Goal: Task Accomplishment & Management: Complete application form

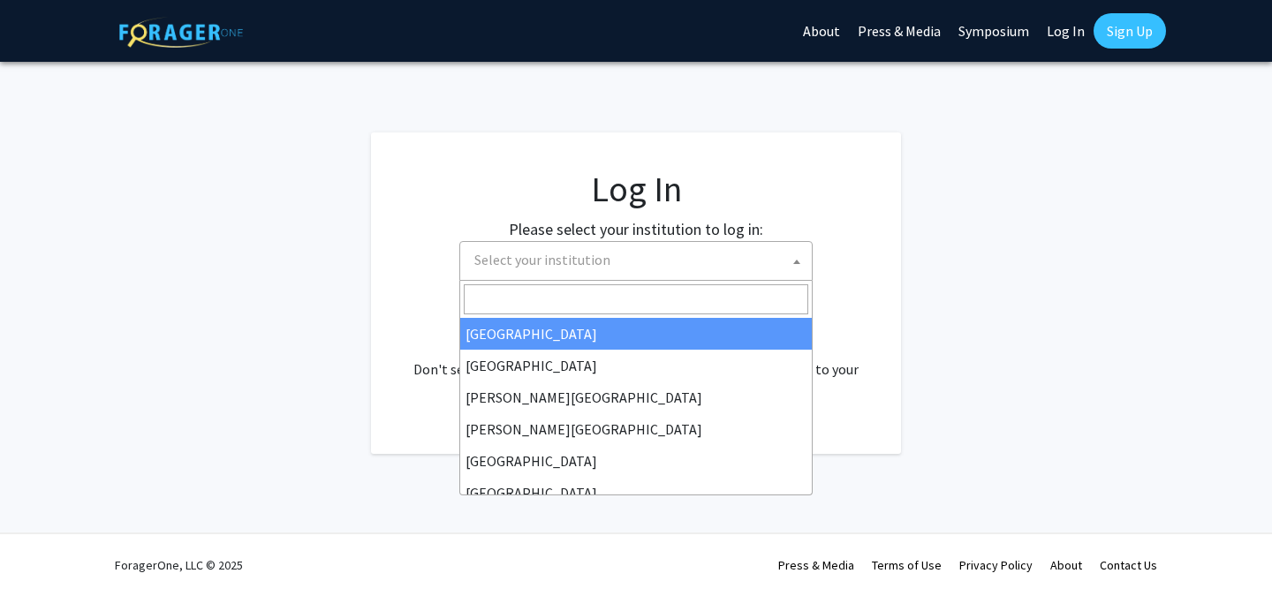
click at [792, 259] on span at bounding box center [797, 261] width 18 height 39
select select "34"
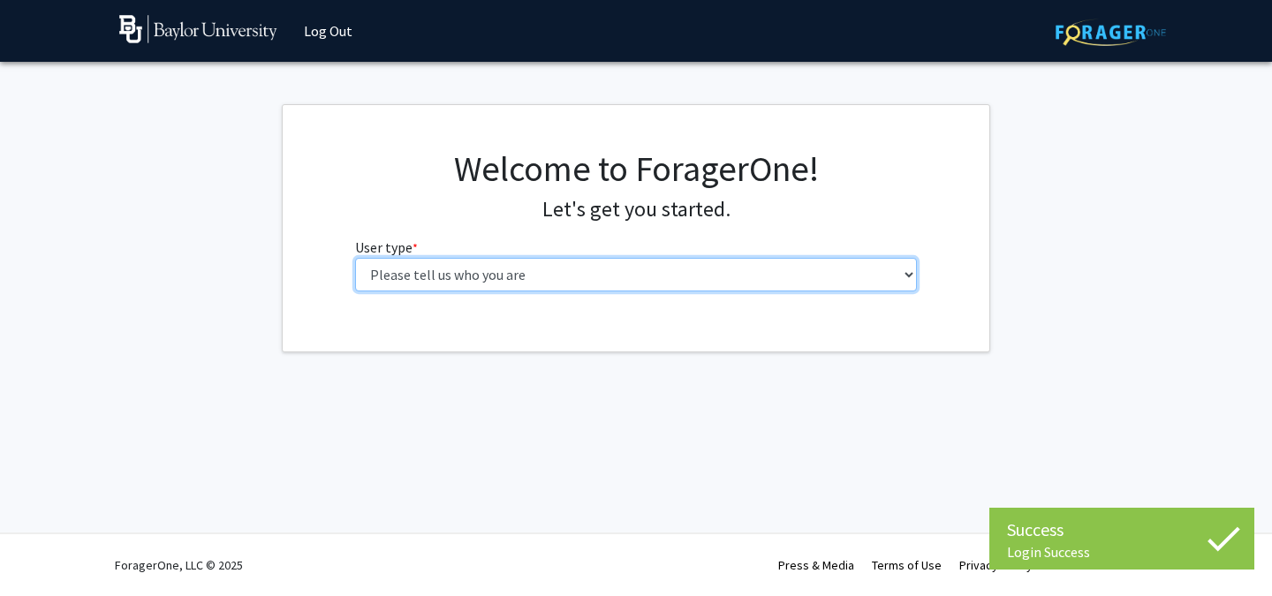
click at [680, 283] on select "Please tell us who you are Undergraduate Student Master's Student Doctoral Cand…" at bounding box center [636, 275] width 563 height 34
select select "1: undergrad"
click at [355, 258] on select "Please tell us who you are Undergraduate Student Master's Student Doctoral Cand…" at bounding box center [636, 275] width 563 height 34
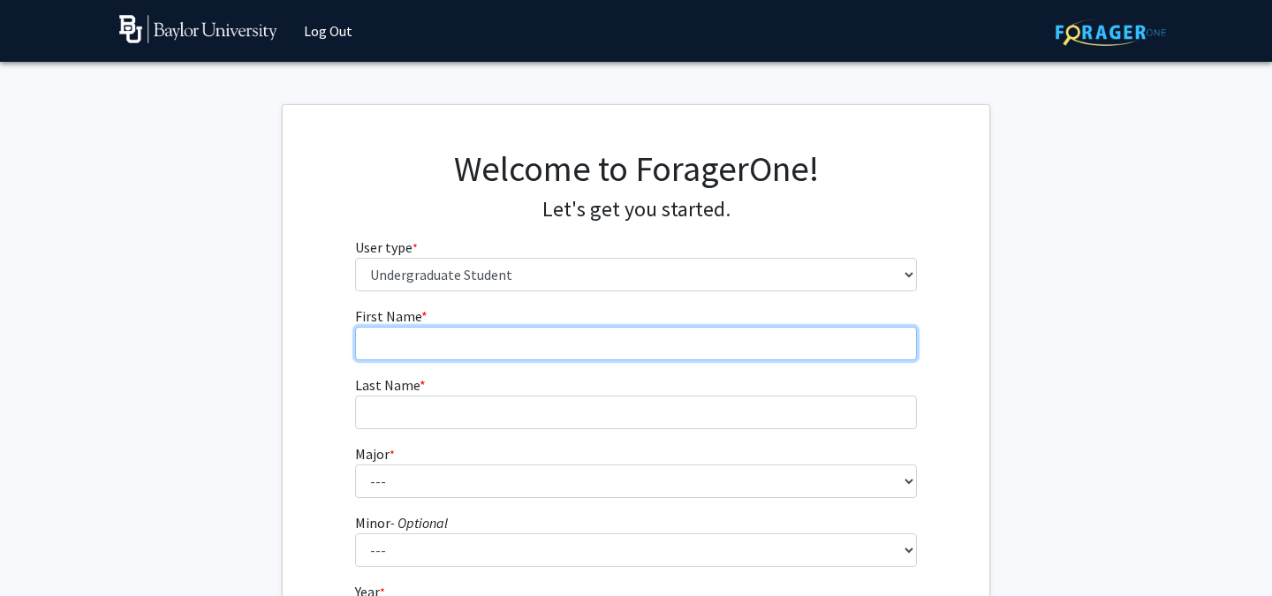
click at [786, 350] on input "First Name * required" at bounding box center [636, 344] width 563 height 34
type input "Julianna"
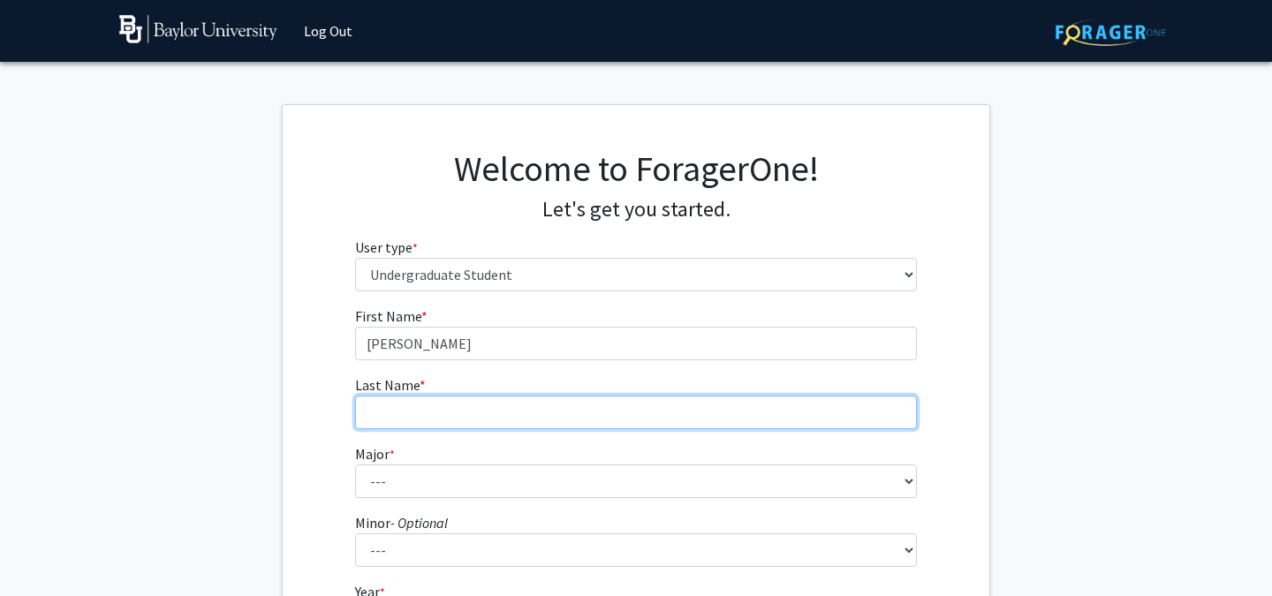
click at [730, 408] on input "Last Name * required" at bounding box center [636, 413] width 563 height 34
type input "Canas"
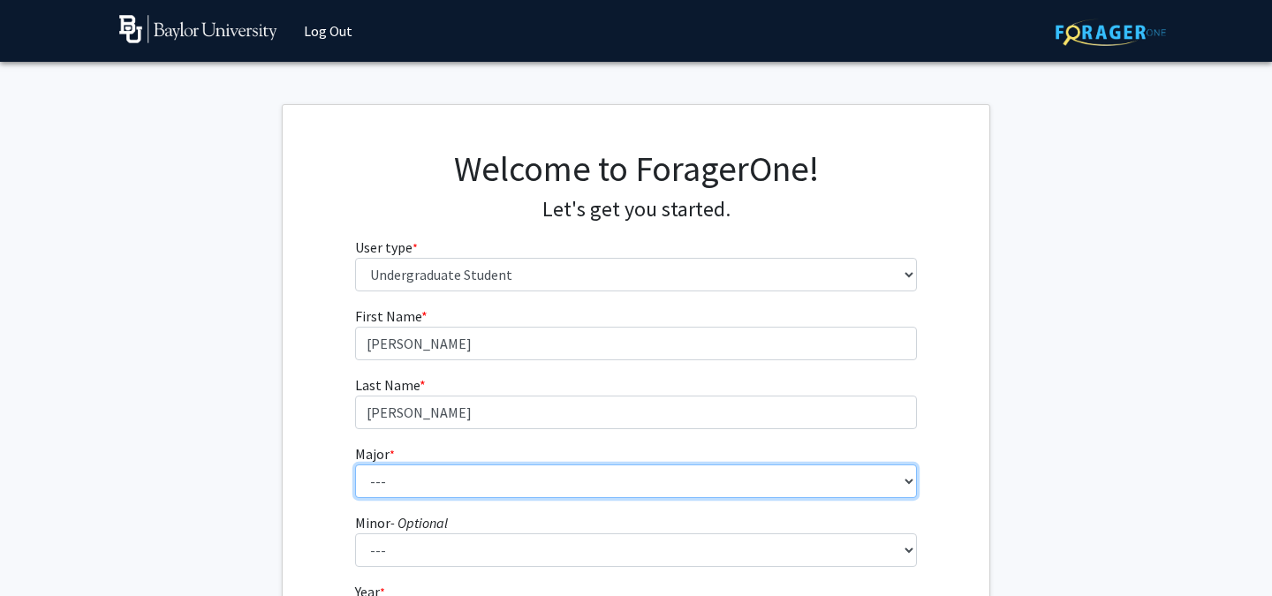
click at [764, 490] on select "--- Accounting American Studies Anthropology Apparel Design & Product Developme…" at bounding box center [636, 482] width 563 height 34
select select "16: 2681"
click at [355, 465] on select "--- Accounting American Studies Anthropology Apparel Design & Product Developme…" at bounding box center [636, 482] width 563 height 34
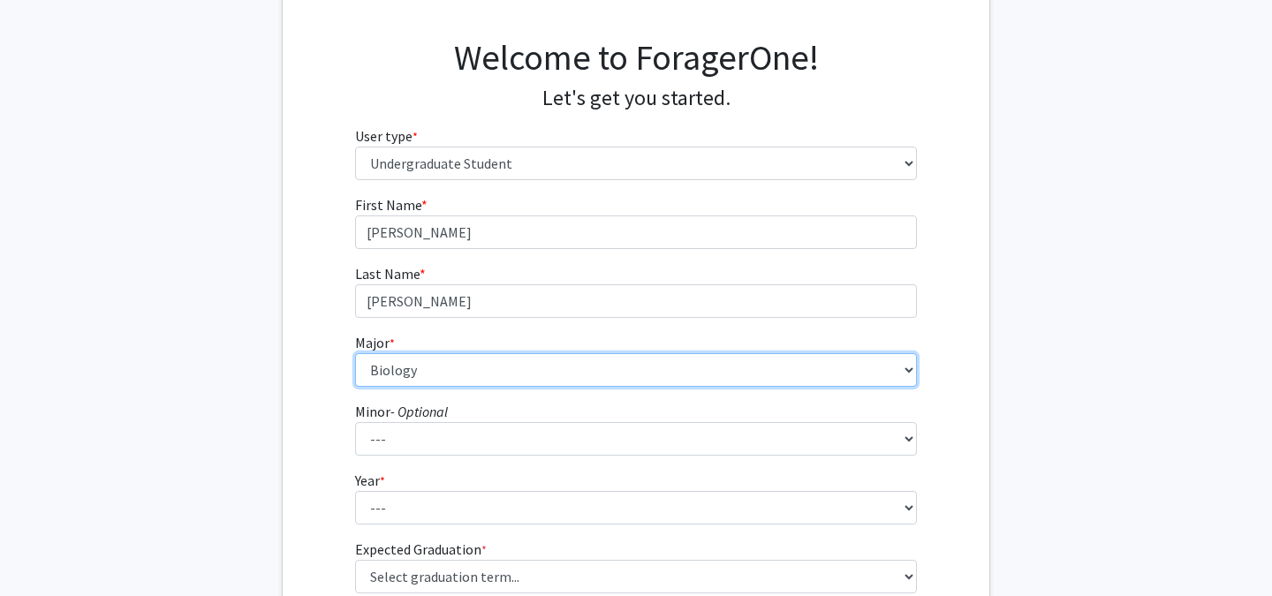
scroll to position [143, 0]
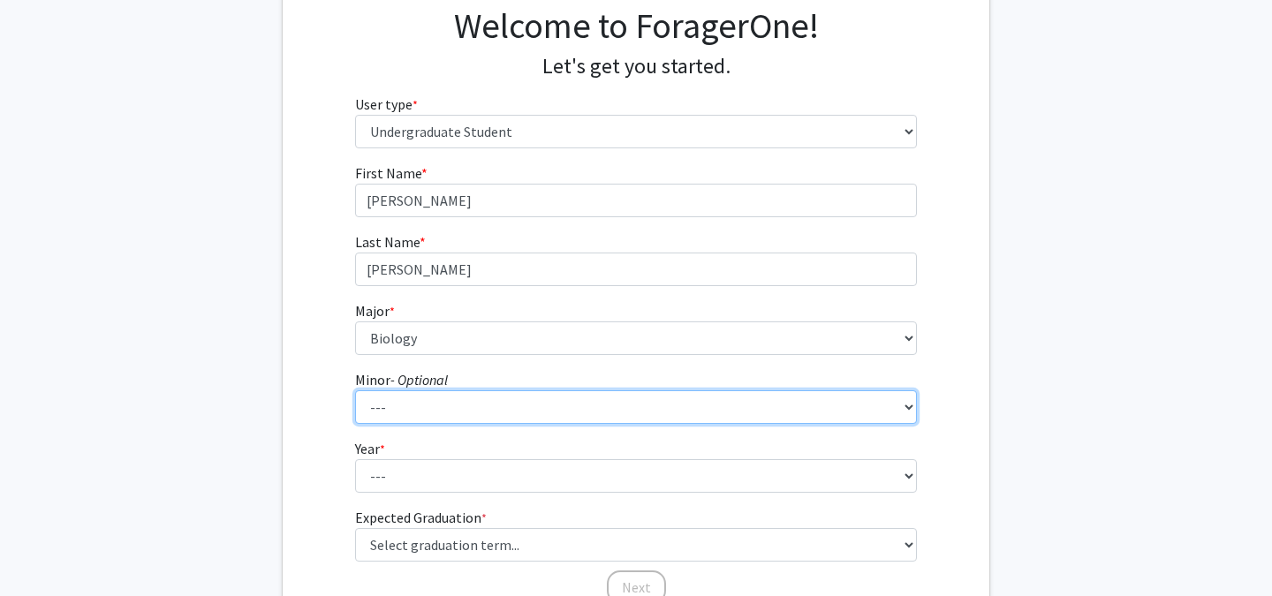
click at [549, 415] on select "--- Advertising American Sign Language American Studies Anthropology Apparel Me…" at bounding box center [636, 407] width 563 height 34
select select "59: 2122"
click at [355, 390] on select "--- Advertising American Sign Language American Studies Anthropology Apparel Me…" at bounding box center [636, 407] width 563 height 34
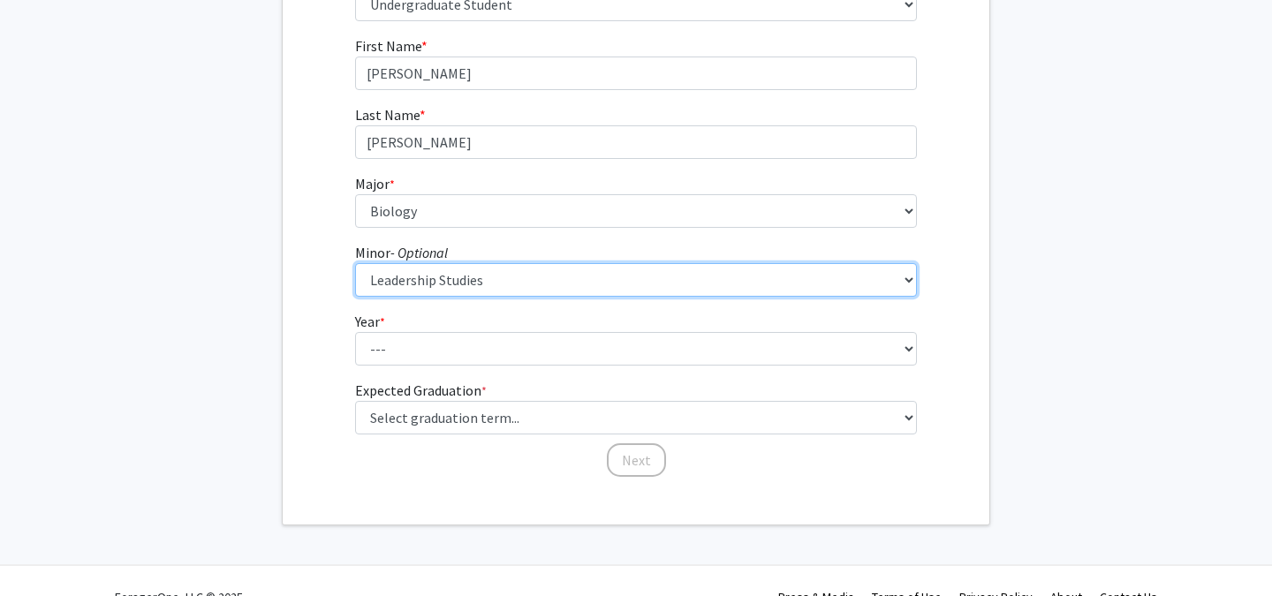
scroll to position [302, 0]
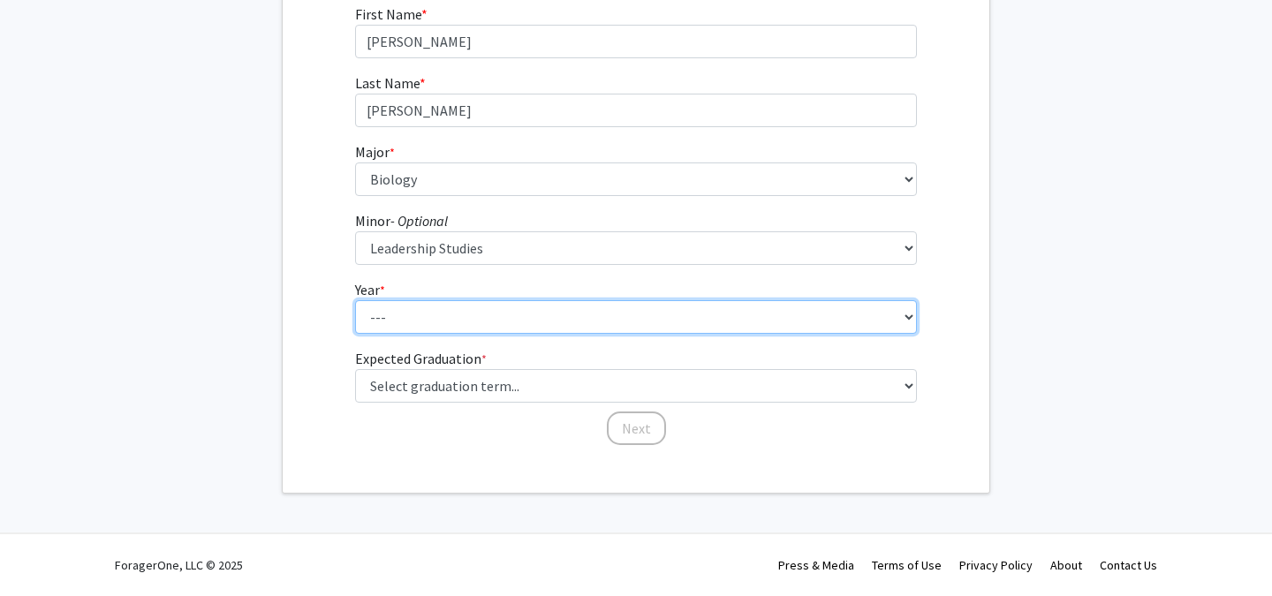
click at [670, 322] on select "--- First-year Sophomore Junior Senior Postbaccalaureate Certificate" at bounding box center [636, 317] width 563 height 34
select select "4: senior"
click at [355, 300] on select "--- First-year Sophomore Junior Senior Postbaccalaureate Certificate" at bounding box center [636, 317] width 563 height 34
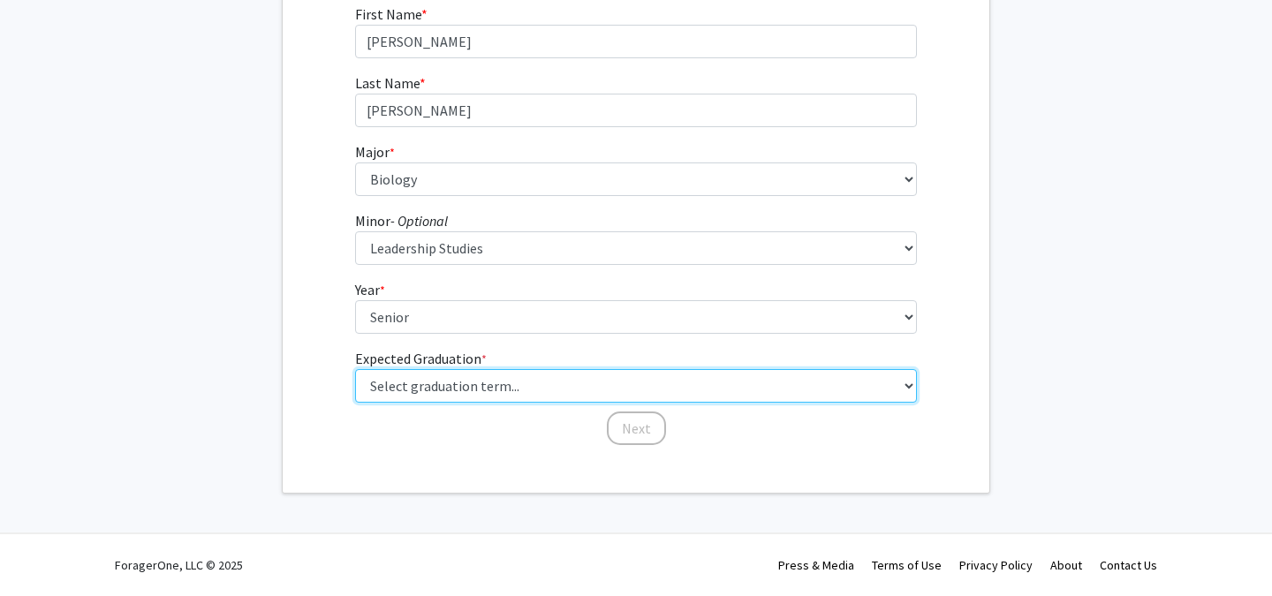
click at [665, 387] on select "Select graduation term... Spring 2025 Summer 2025 Fall 2025 Winter 2025 Spring …" at bounding box center [636, 386] width 563 height 34
select select "5: spring_2026"
click at [355, 369] on select "Select graduation term... Spring 2025 Summer 2025 Fall 2025 Winter 2025 Spring …" at bounding box center [636, 386] width 563 height 34
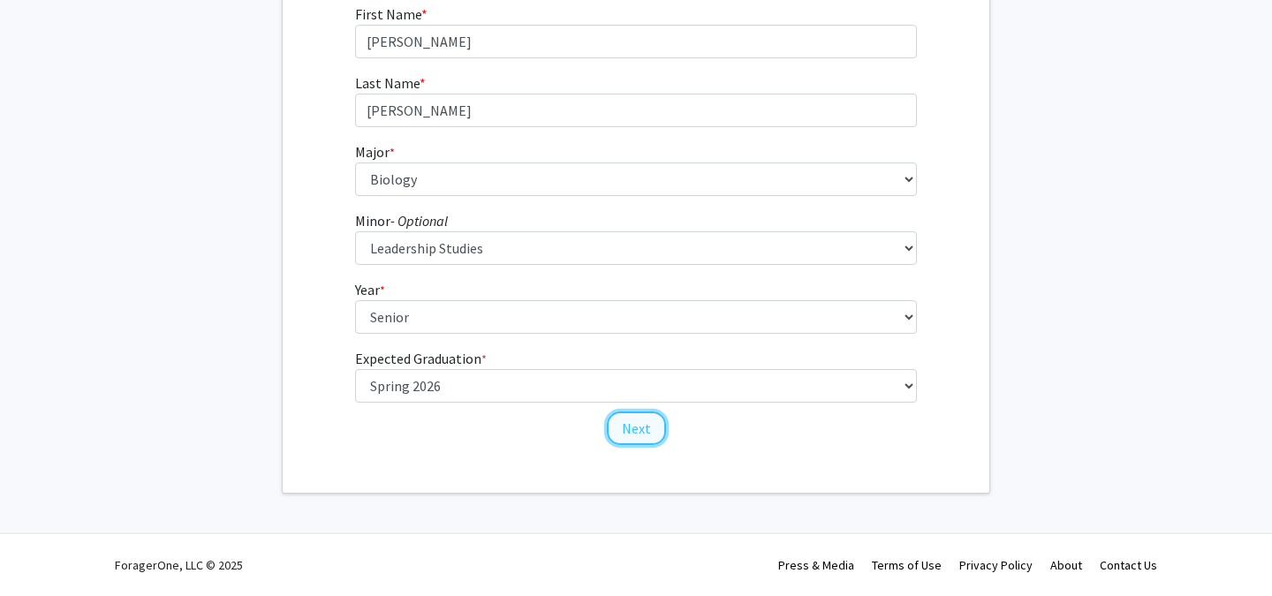
click at [651, 431] on button "Next" at bounding box center [636, 429] width 59 height 34
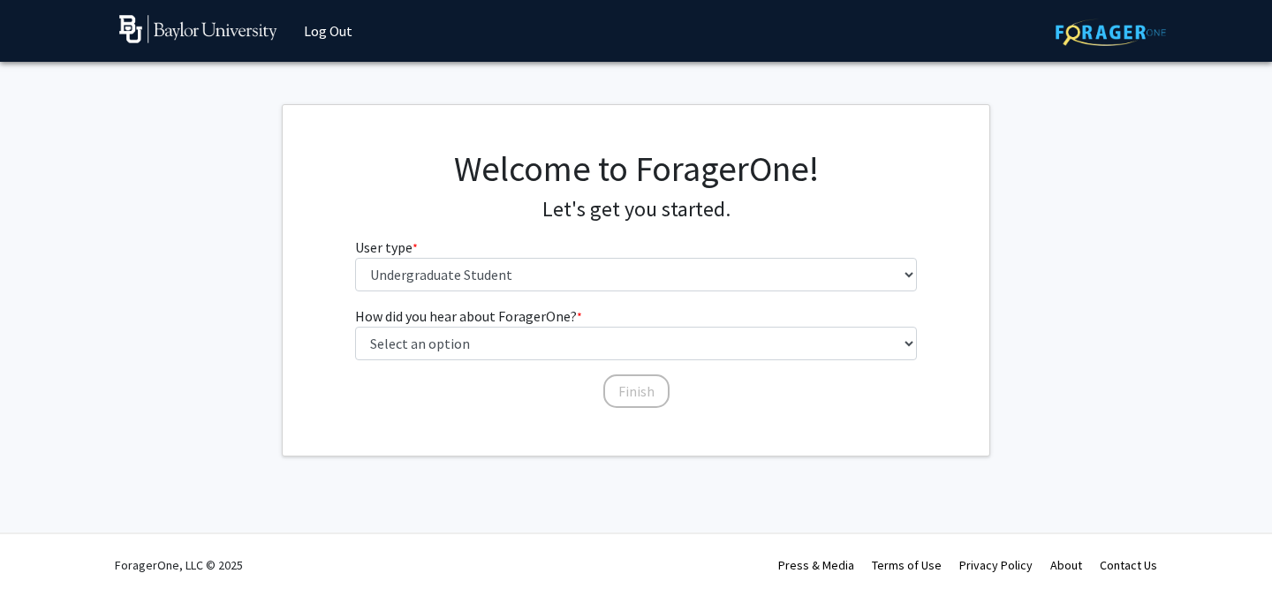
scroll to position [0, 0]
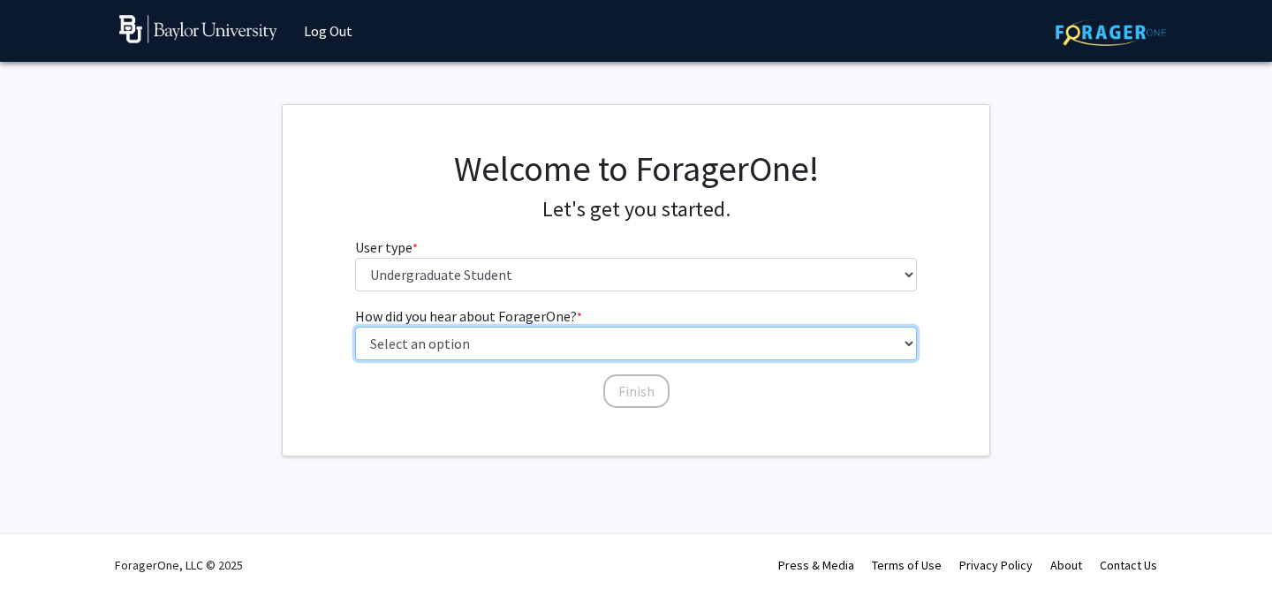
click at [651, 337] on select "Select an option Peer/student recommendation Faculty/staff recommendation Unive…" at bounding box center [636, 344] width 563 height 34
click at [355, 327] on select "Select an option Peer/student recommendation Faculty/staff recommendation Unive…" at bounding box center [636, 344] width 563 height 34
click at [662, 352] on select "Select an option Peer/student recommendation Faculty/staff recommendation Unive…" at bounding box center [636, 344] width 563 height 34
select select "2: faculty_recommendation"
click at [355, 327] on select "Select an option Peer/student recommendation Faculty/staff recommendation Unive…" at bounding box center [636, 344] width 563 height 34
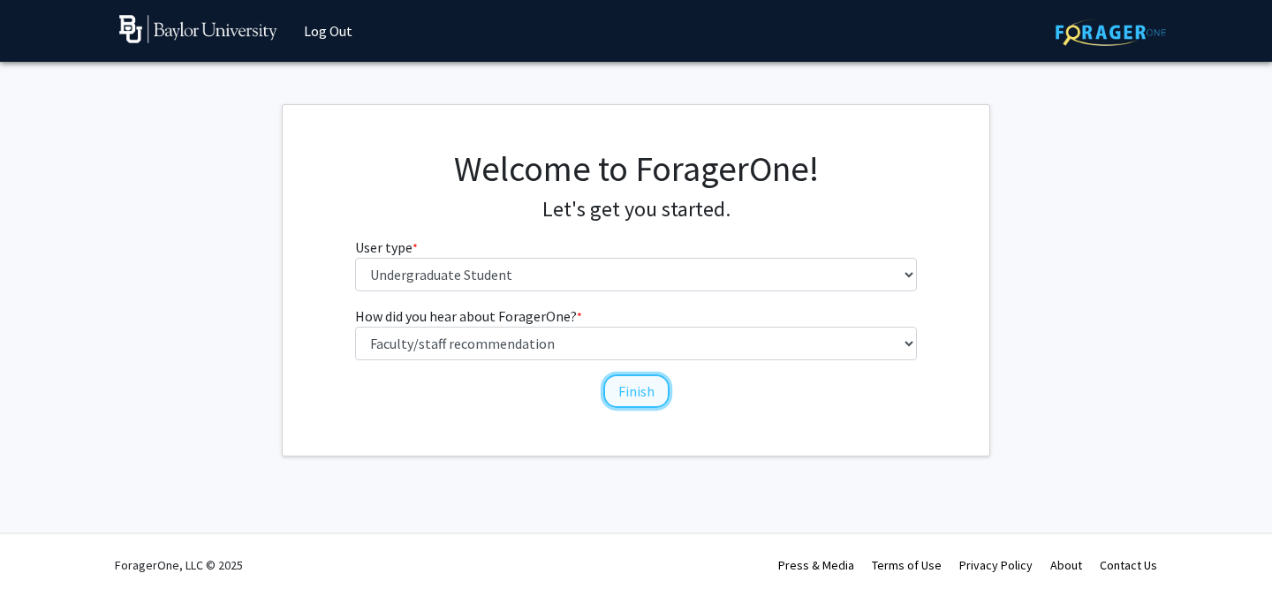
click at [640, 387] on button "Finish" at bounding box center [636, 392] width 66 height 34
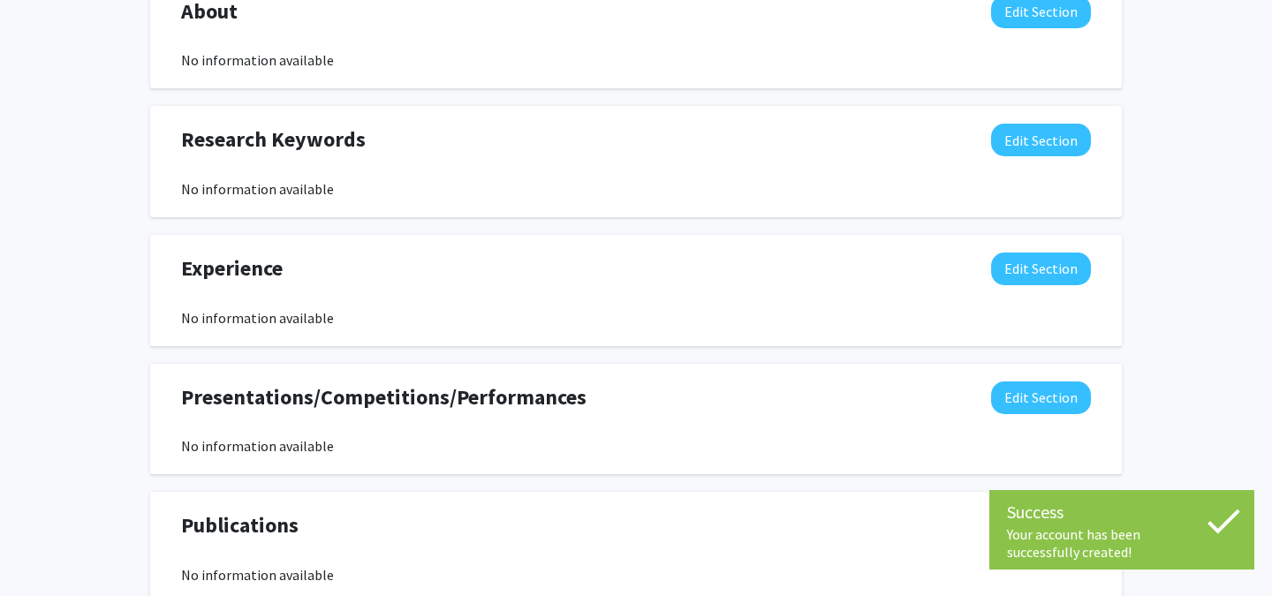
scroll to position [870, 0]
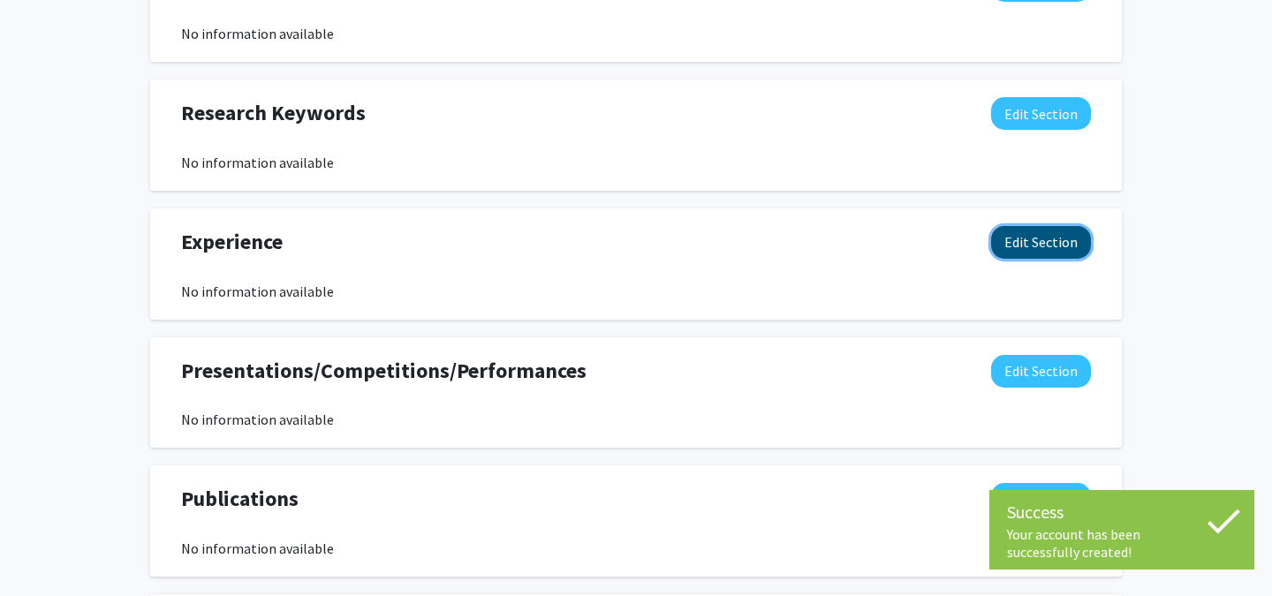
click at [1069, 244] on button "Edit Section" at bounding box center [1041, 242] width 100 height 33
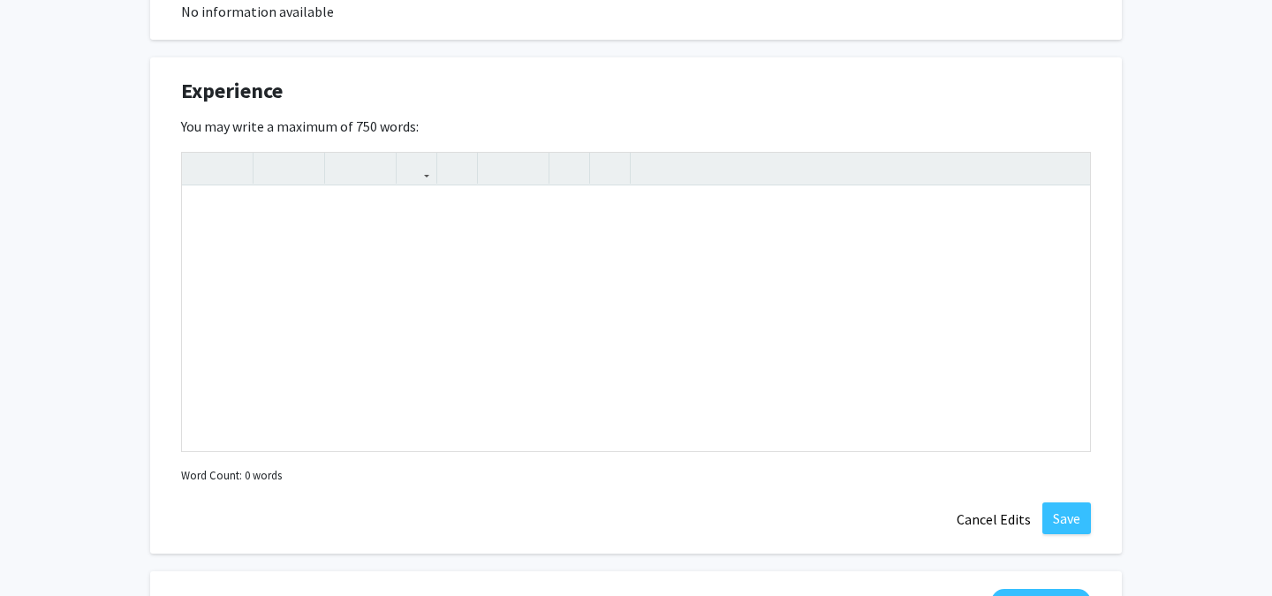
scroll to position [1022, 0]
click at [391, 240] on div "Note to users with screen readers: Please deactivate our accessibility plugin f…" at bounding box center [636, 317] width 908 height 265
paste div "Note to users with screen readers: Please deactivate our accessibility plugin f…"
type textarea "<p>I have research experience in both bench and clinical applications of medica…"
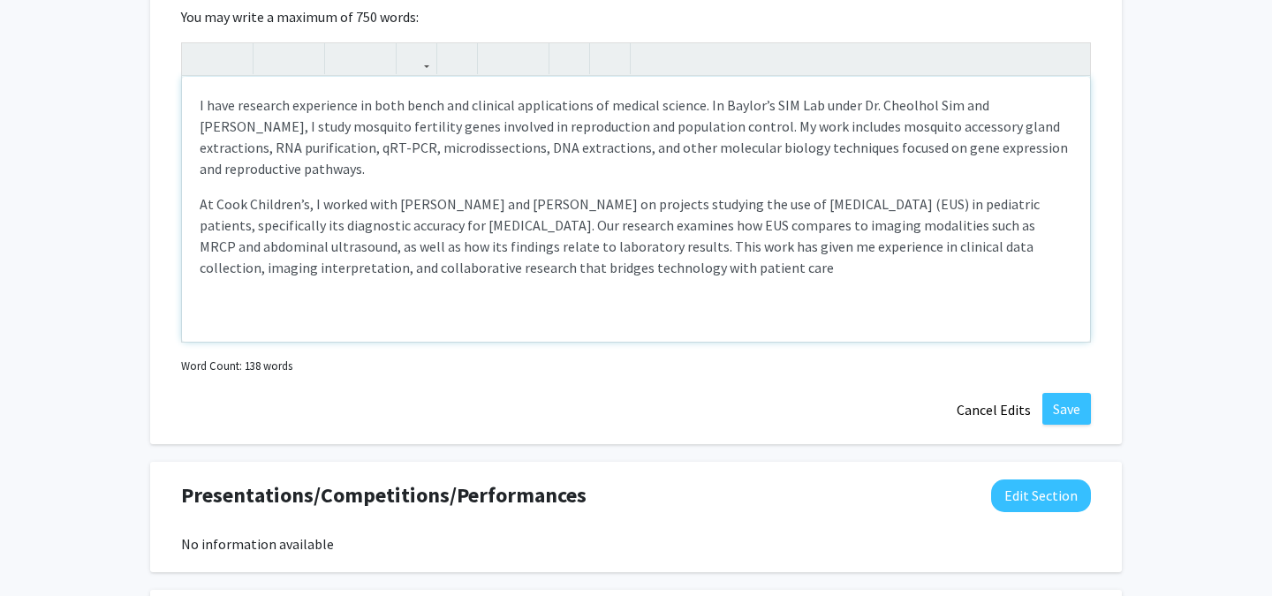
scroll to position [1146, 0]
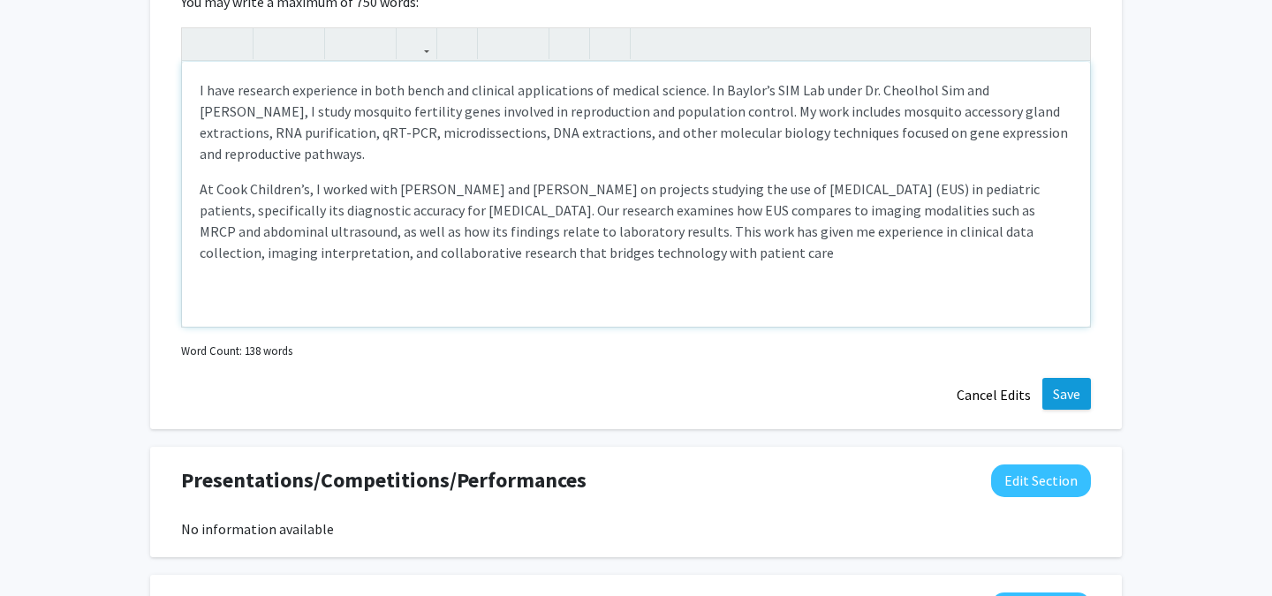
type textarea "<p>I have research experience in both bench and clinical applications of medica…"
click at [1062, 402] on button "Save" at bounding box center [1066, 394] width 49 height 32
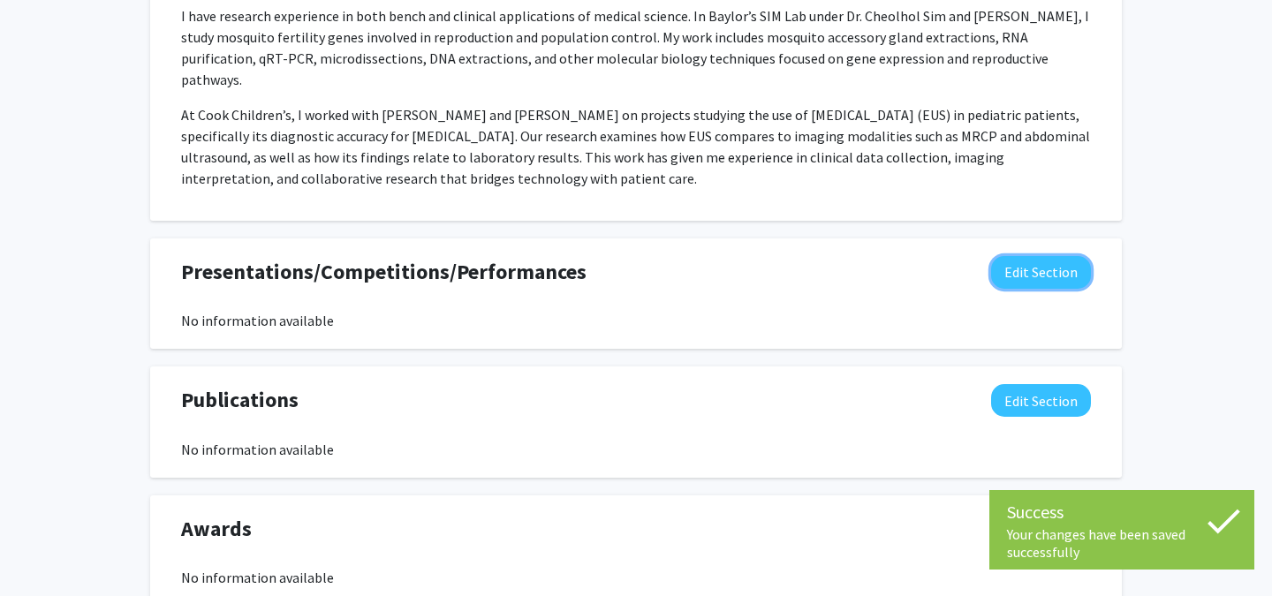
click at [1026, 256] on button "Edit Section" at bounding box center [1041, 272] width 100 height 33
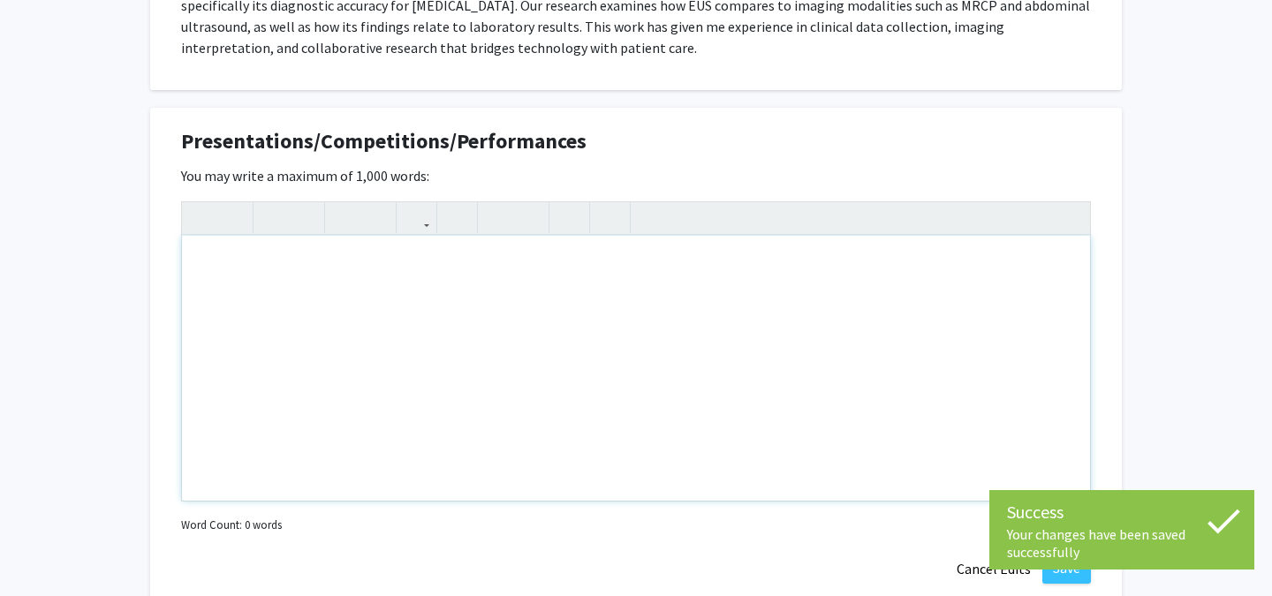
scroll to position [1283, 0]
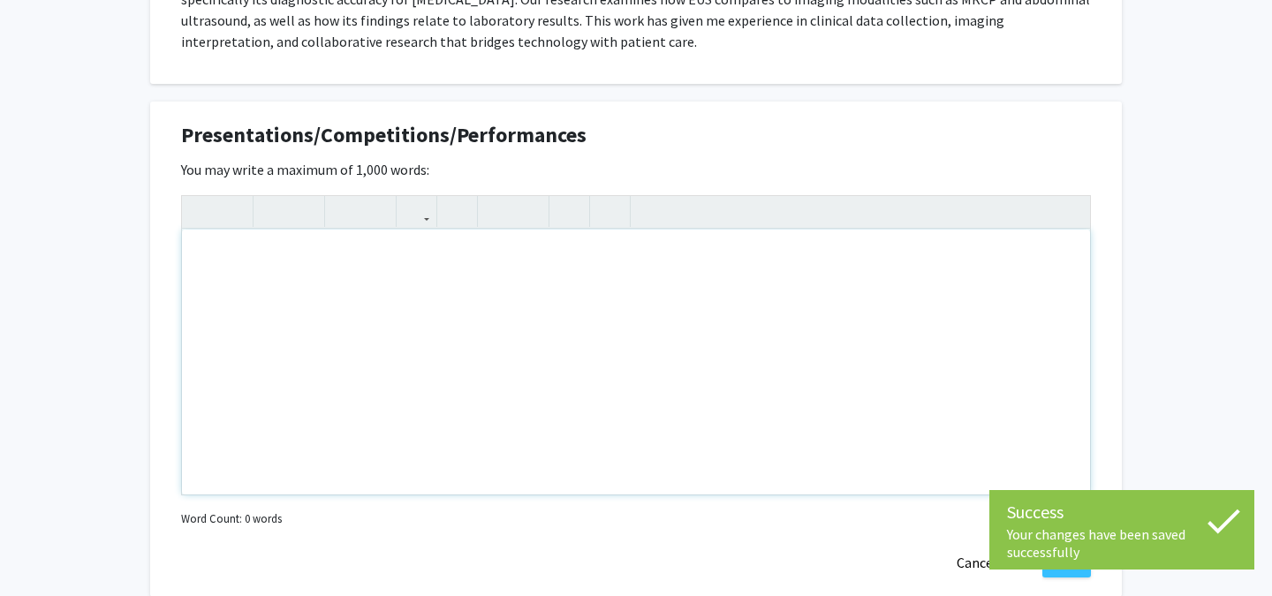
click at [444, 276] on div "Note to users with screen readers: Please deactivate our accessibility plugin f…" at bounding box center [636, 362] width 908 height 265
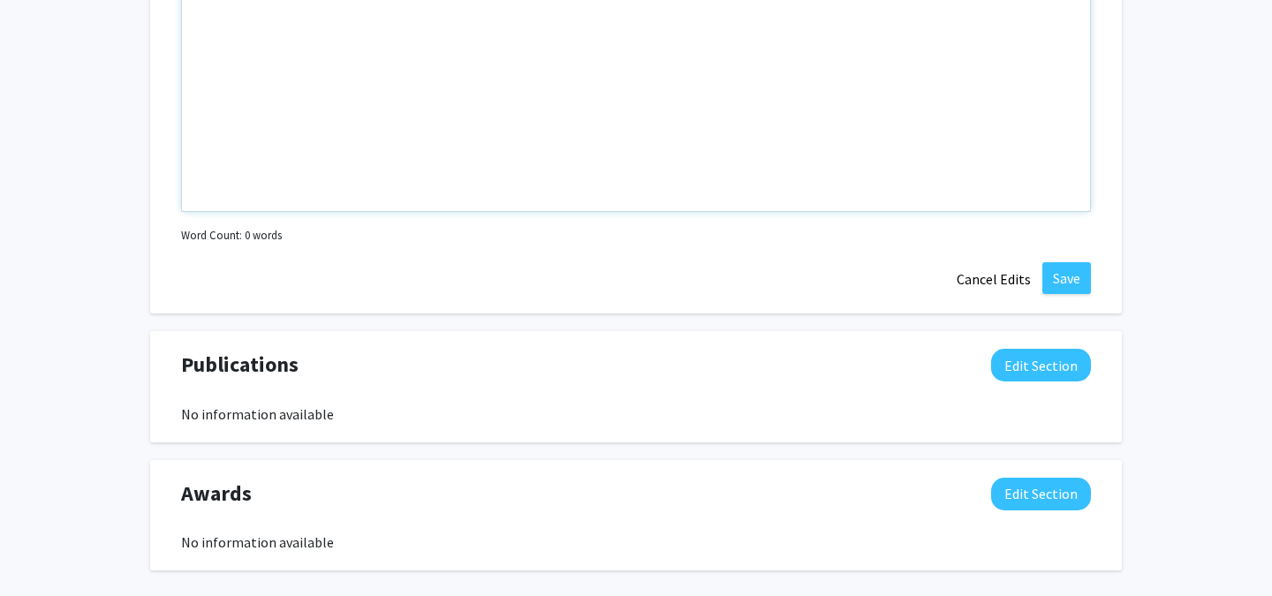
scroll to position [1630, 0]
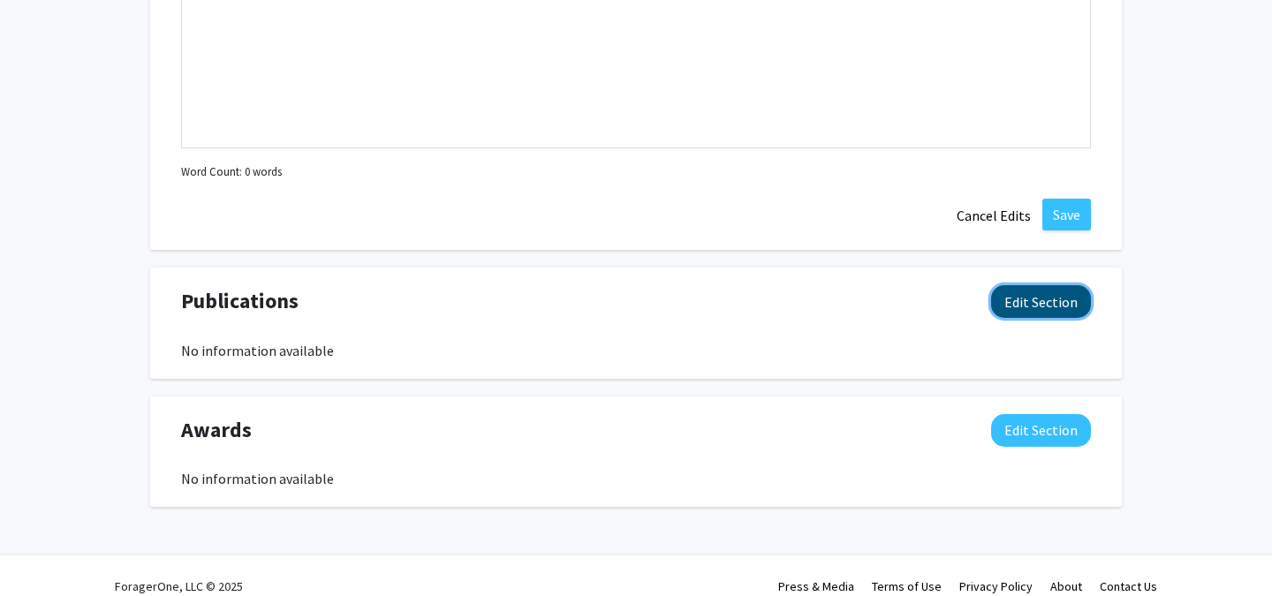
click at [1072, 290] on button "Edit Section" at bounding box center [1041, 301] width 100 height 33
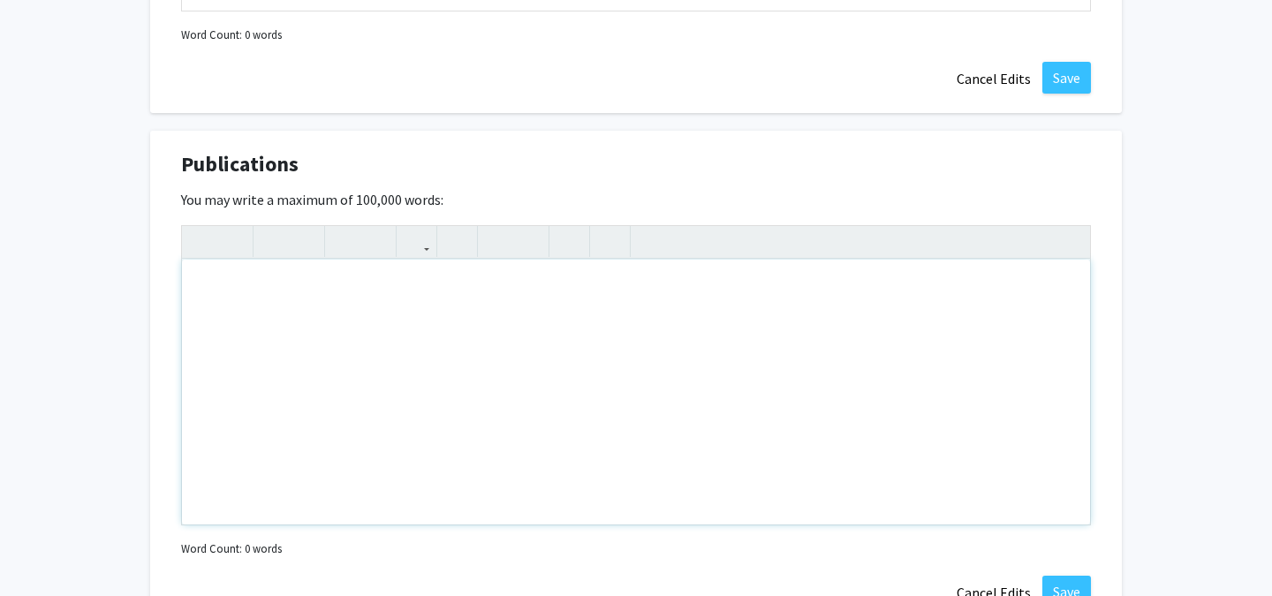
click at [836, 307] on div "Note to users with screen readers: Please deactivate our accessibility plugin f…" at bounding box center [636, 392] width 908 height 265
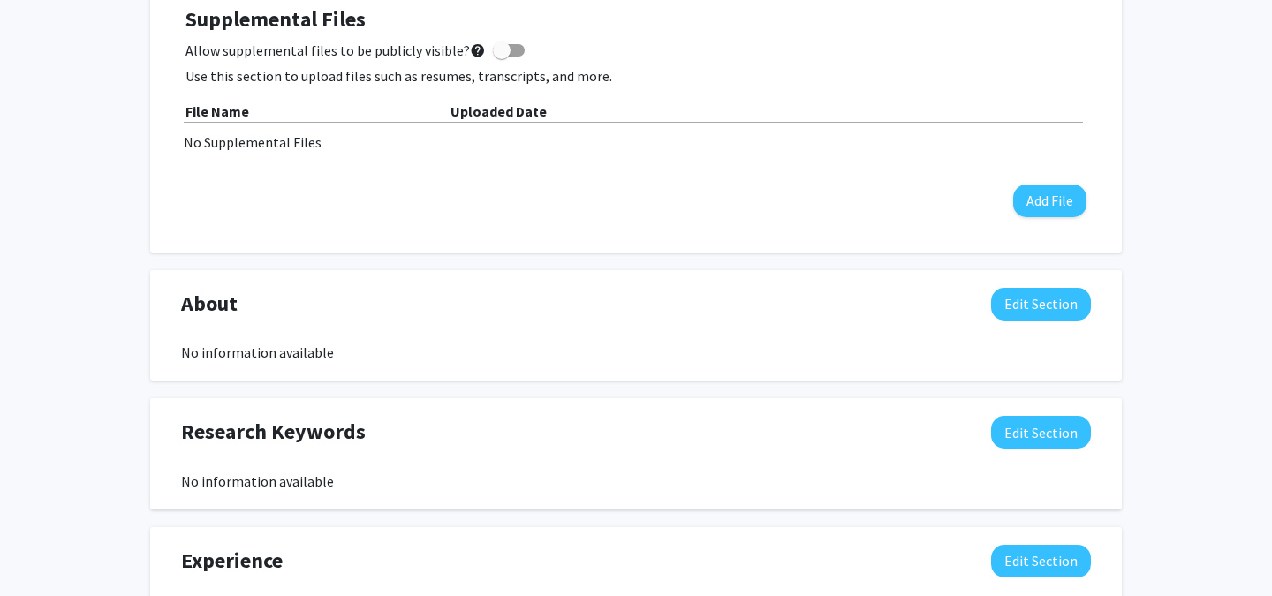
scroll to position [0, 0]
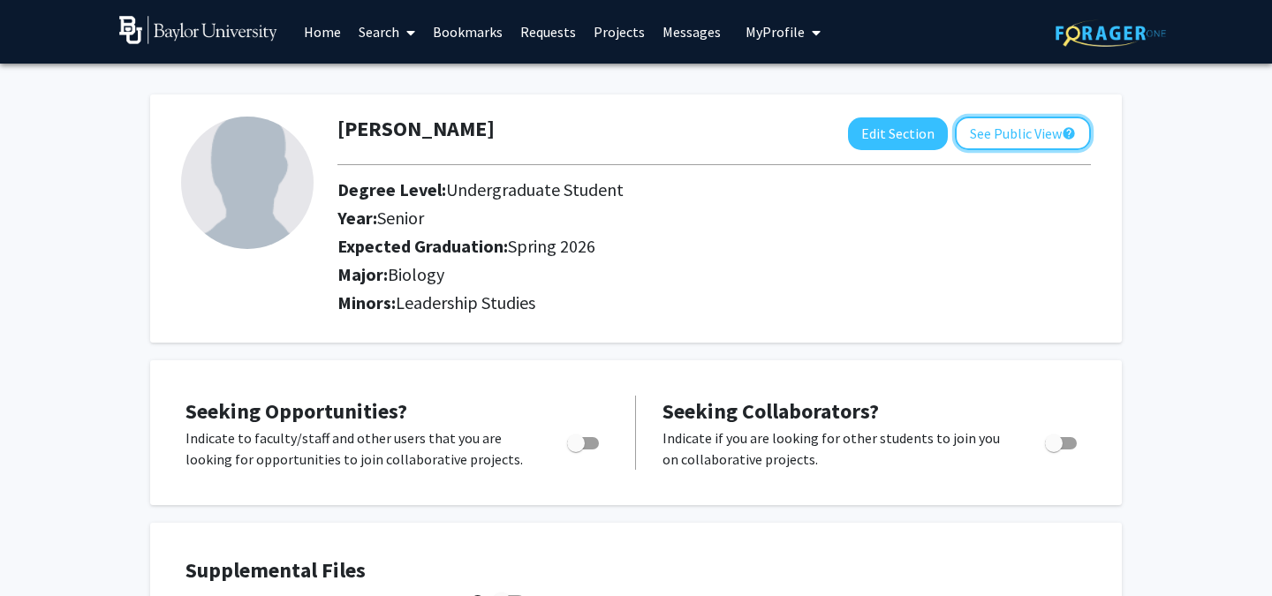
click at [1045, 132] on button "See Public View help" at bounding box center [1023, 134] width 136 height 34
